Goal: Find contact information: Find contact information

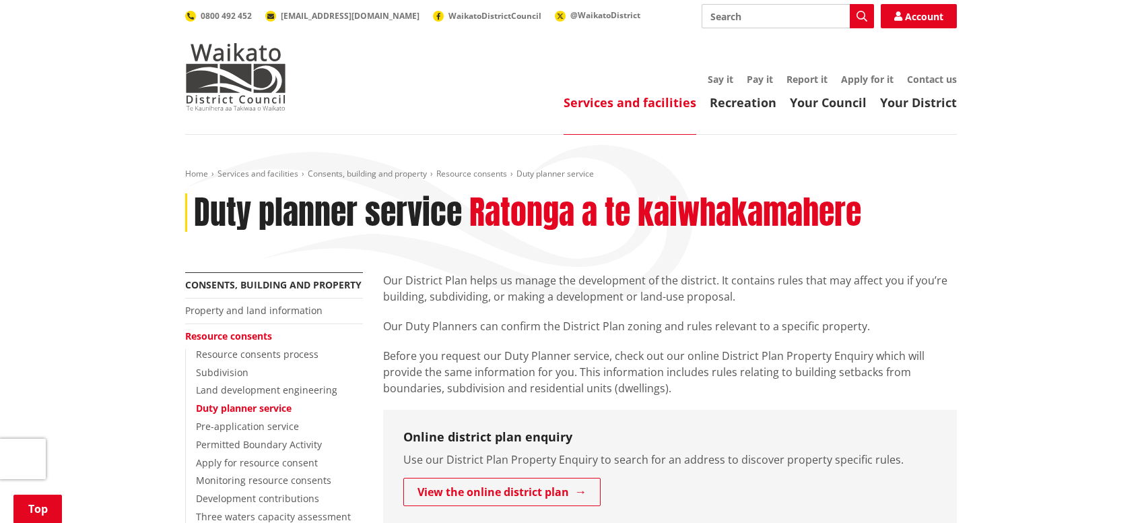
scroll to position [214, 0]
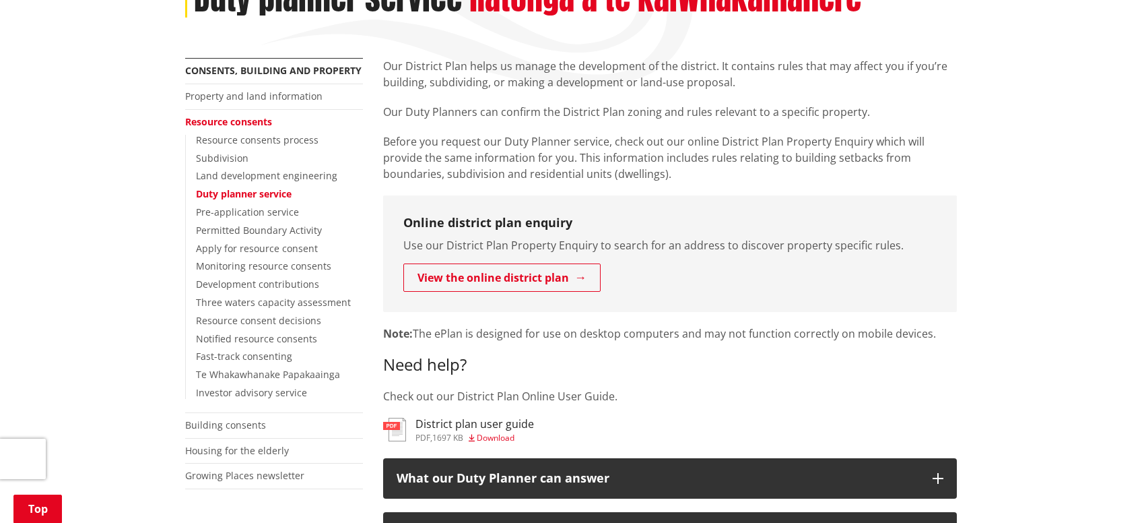
click at [441, 424] on h3 "District plan user guide" at bounding box center [474, 423] width 119 height 13
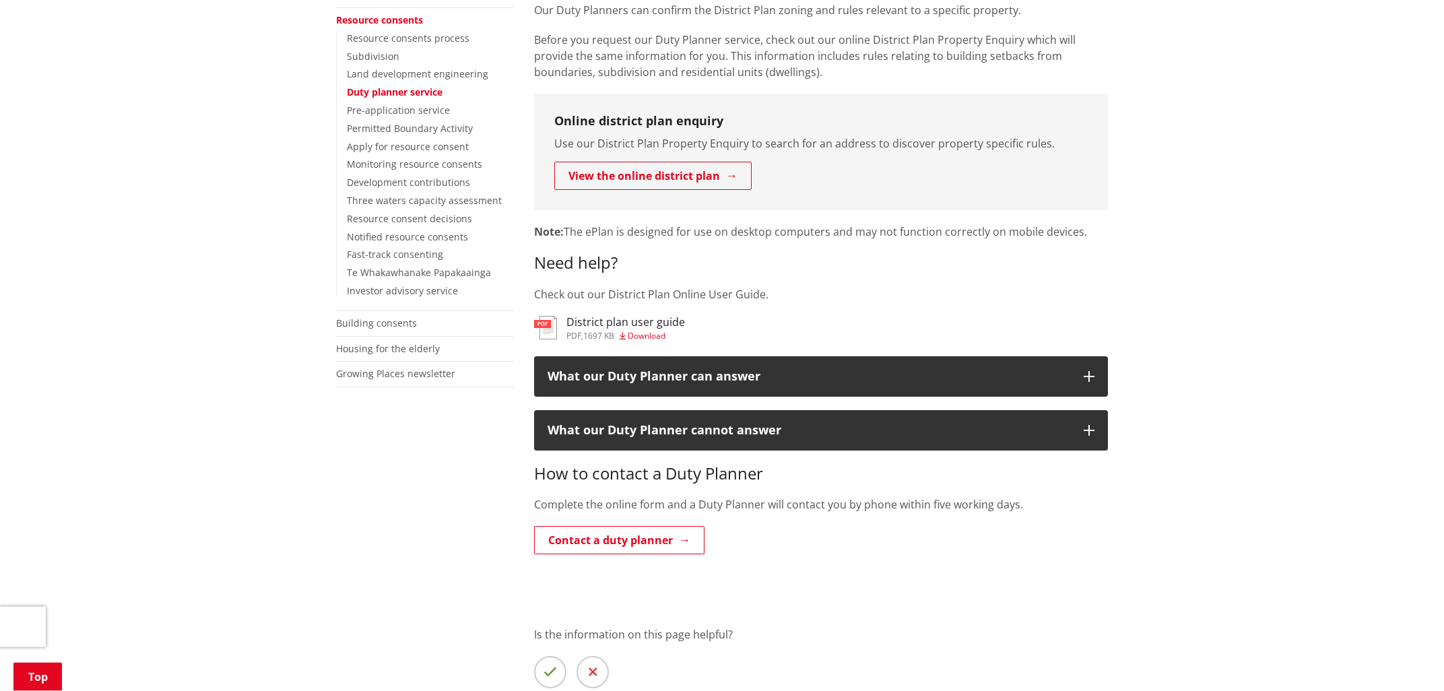
scroll to position [361, 0]
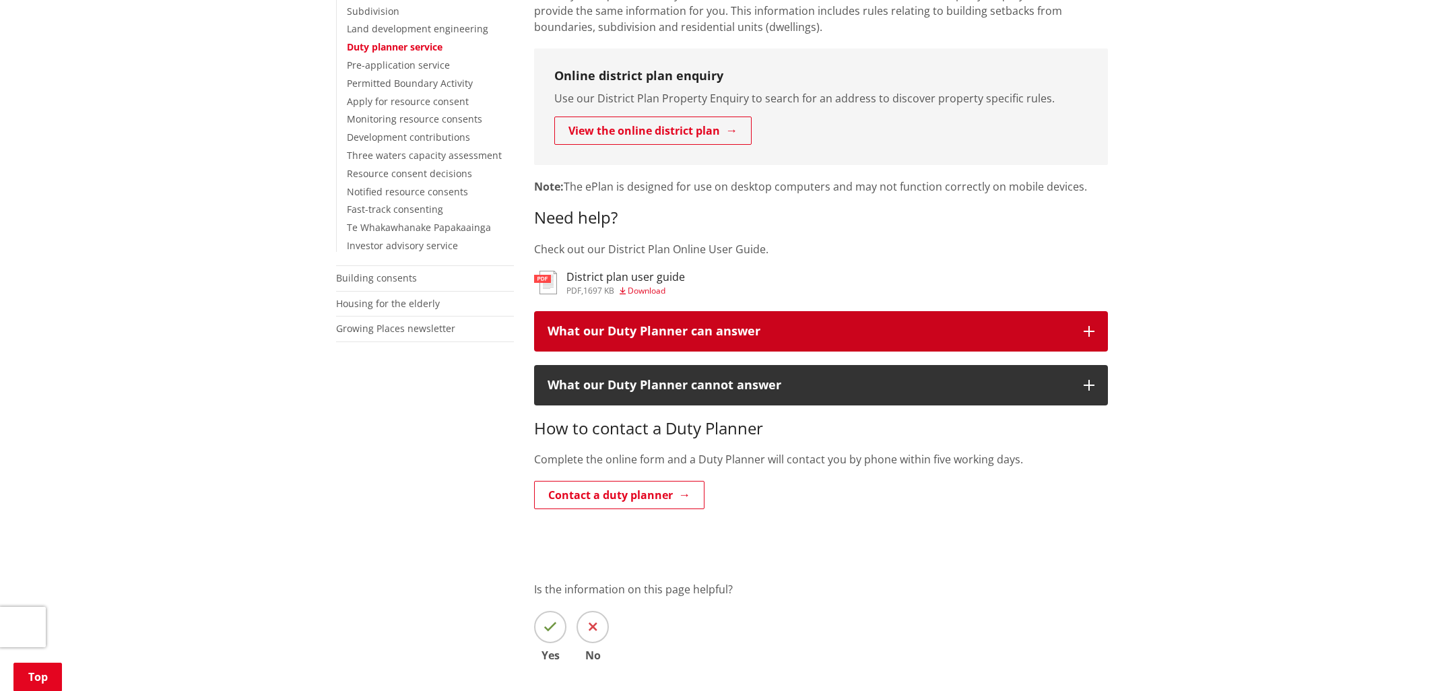
click at [1090, 326] on button "What our Duty Planner can answer" at bounding box center [821, 331] width 574 height 40
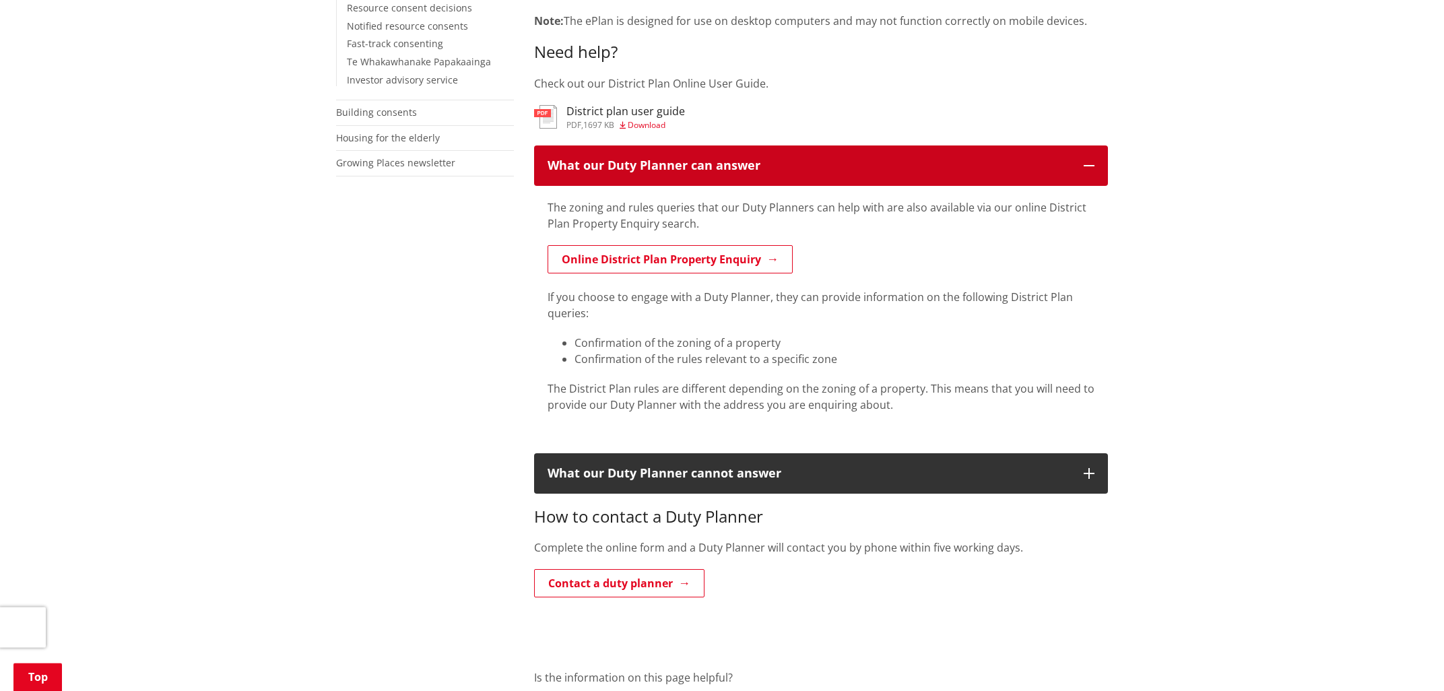
scroll to position [722, 0]
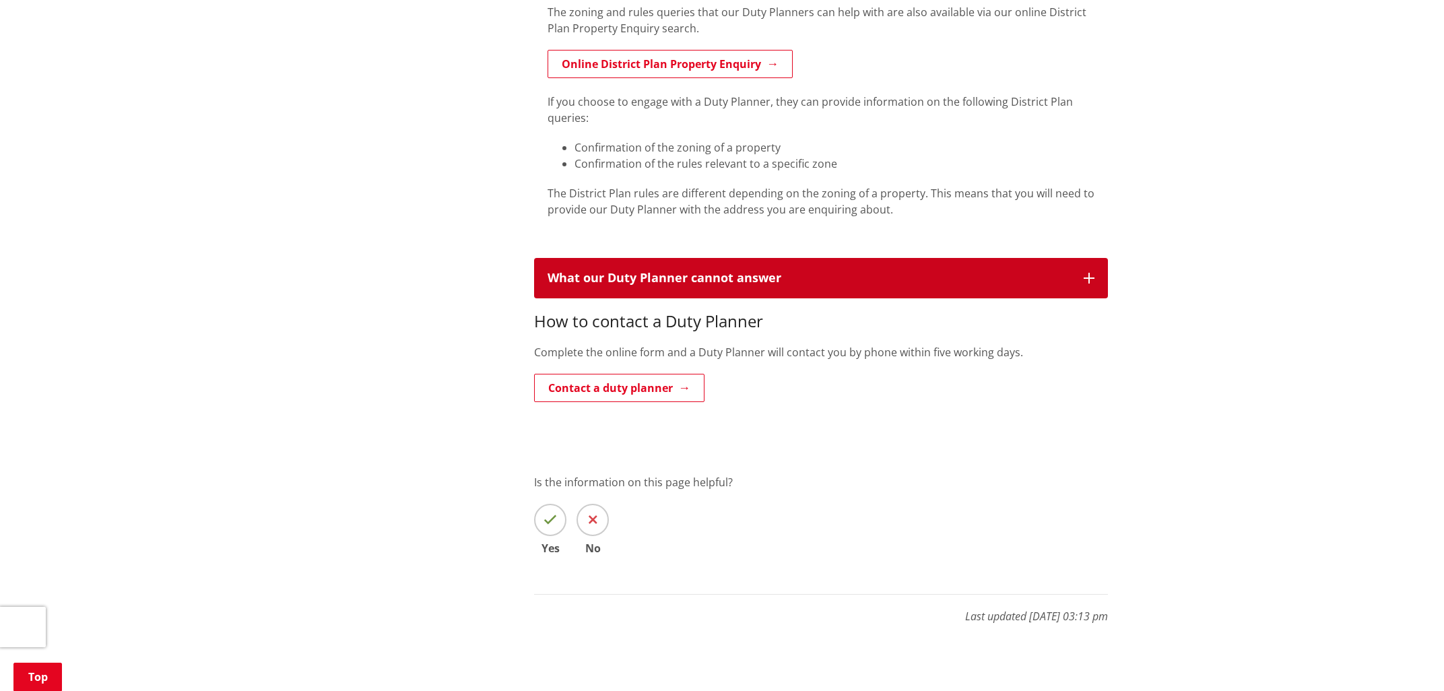
click at [1085, 277] on icon "button" at bounding box center [1088, 278] width 11 height 11
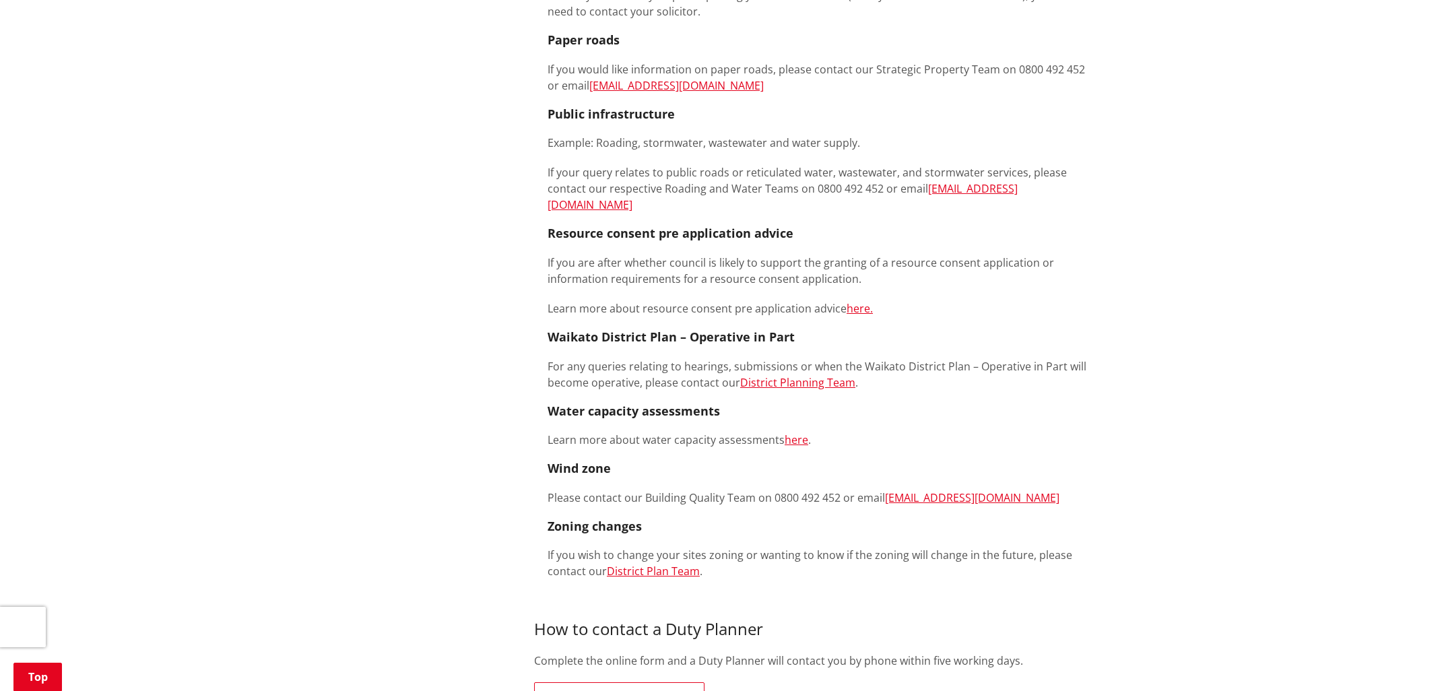
scroll to position [1732, 0]
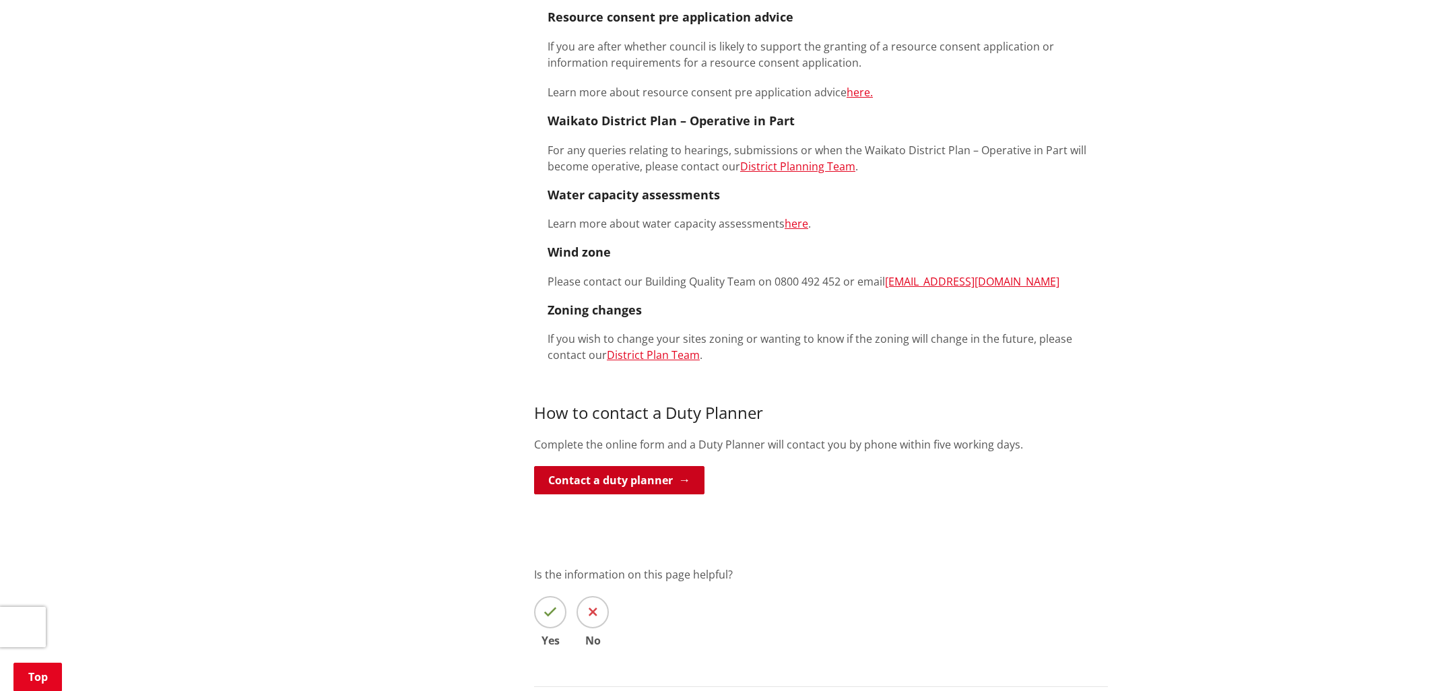
click at [663, 469] on link "Contact a duty planner" at bounding box center [619, 480] width 170 height 28
